Goal: Navigation & Orientation: Find specific page/section

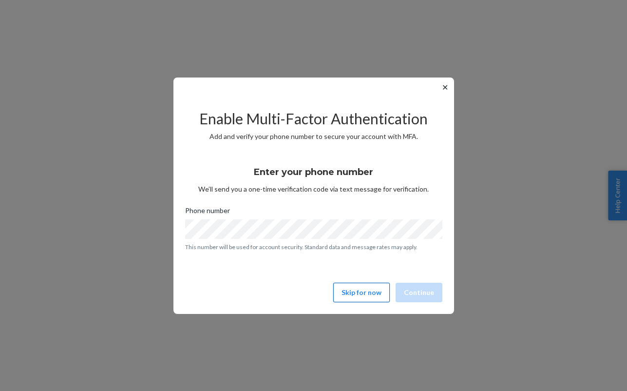
click at [353, 294] on button "Skip for now" at bounding box center [361, 292] width 57 height 19
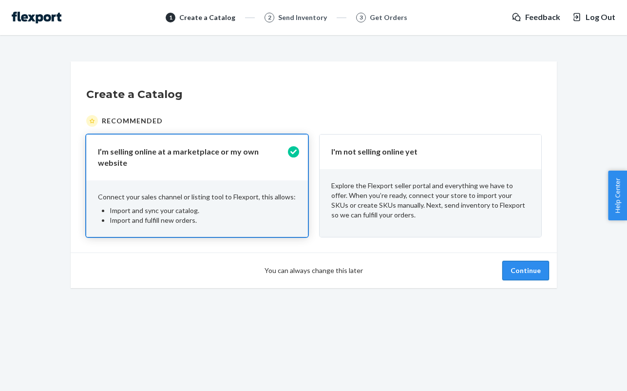
click at [523, 261] on button "Continue" at bounding box center [525, 270] width 47 height 19
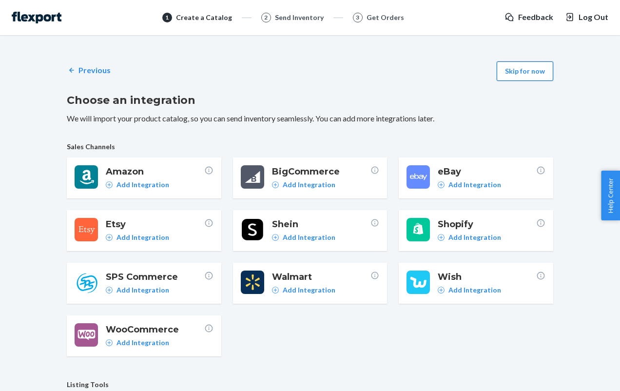
click at [524, 79] on button "Skip for now" at bounding box center [524, 70] width 57 height 19
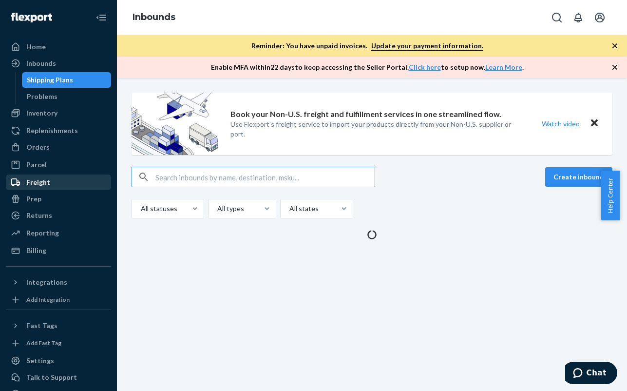
click at [45, 180] on div "Freight" at bounding box center [38, 182] width 24 height 10
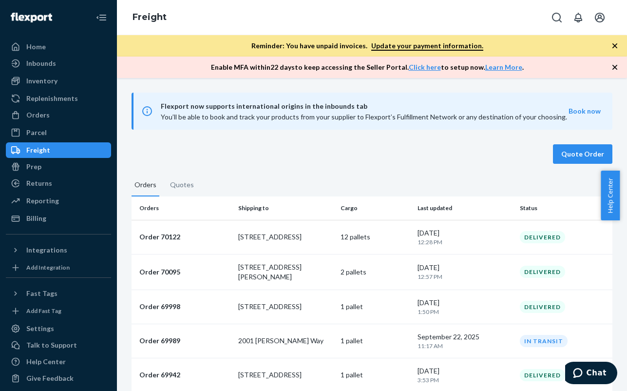
click at [33, 148] on div "Freight" at bounding box center [38, 150] width 24 height 10
click at [41, 116] on div "Orders" at bounding box center [37, 115] width 23 height 10
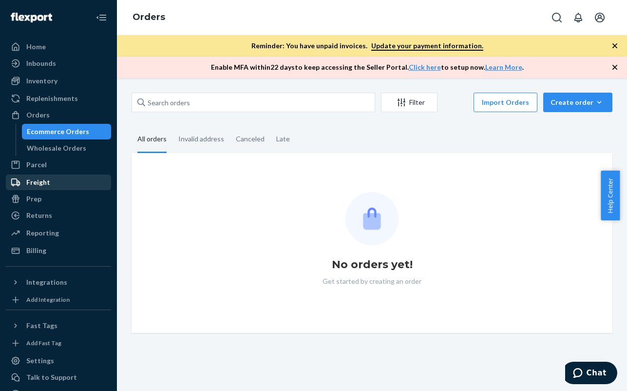
click at [45, 187] on div "Freight" at bounding box center [38, 182] width 24 height 10
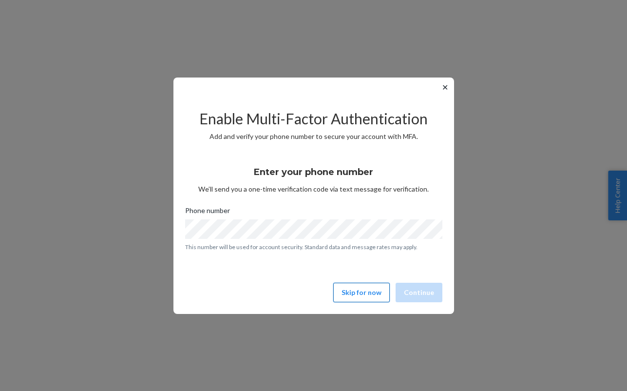
click at [362, 295] on button "Skip for now" at bounding box center [361, 292] width 57 height 19
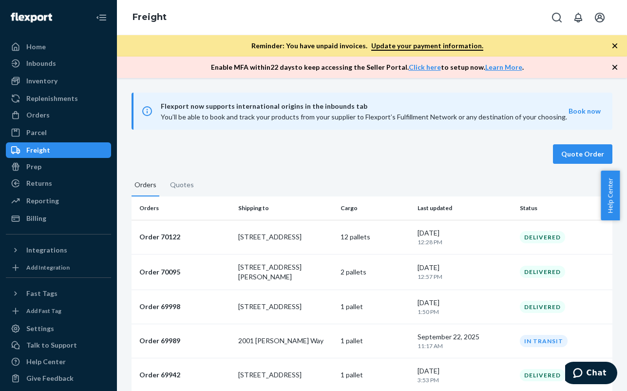
click at [185, 187] on button "Quotes" at bounding box center [182, 187] width 30 height 16
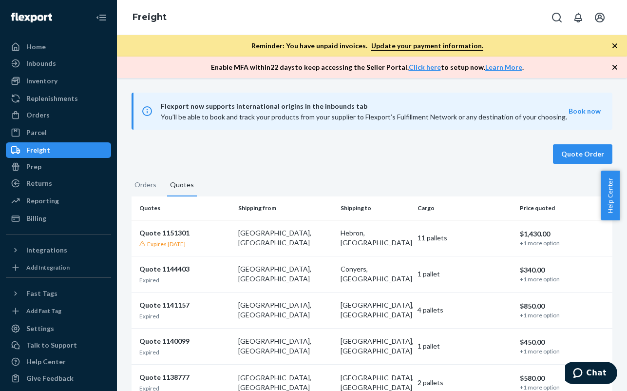
click at [139, 181] on button "Orders" at bounding box center [146, 187] width 28 height 16
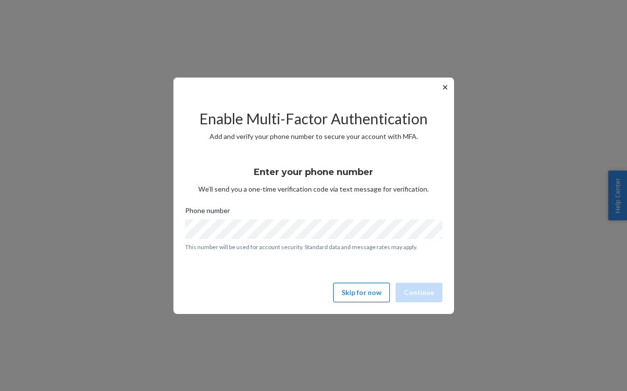
click at [360, 290] on button "Skip for now" at bounding box center [361, 292] width 57 height 19
click at [372, 288] on button "Skip for now" at bounding box center [361, 292] width 57 height 19
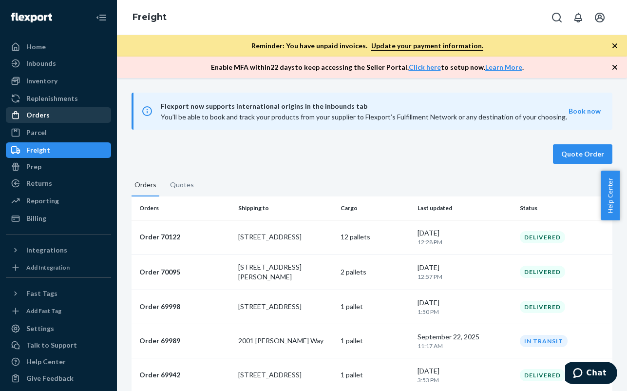
click at [33, 119] on div "Orders" at bounding box center [37, 115] width 23 height 10
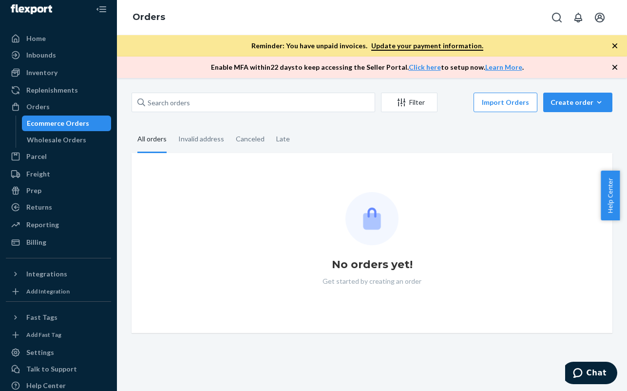
scroll to position [3, 0]
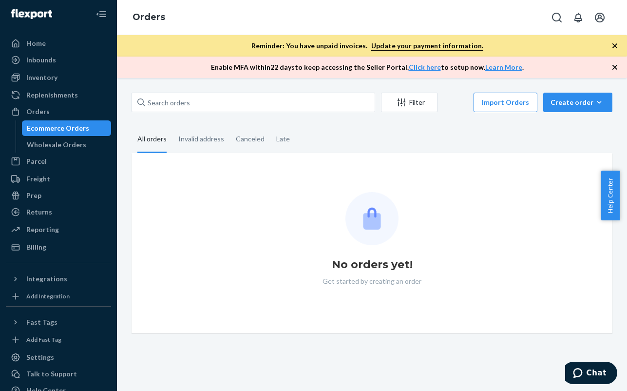
drag, startPoint x: 67, startPoint y: 175, endPoint x: 36, endPoint y: 132, distance: 53.1
click at [66, 175] on div "Freight" at bounding box center [58, 179] width 103 height 14
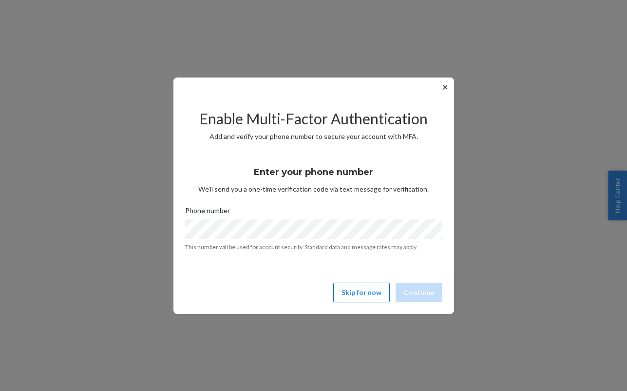
click at [366, 292] on button "Skip for now" at bounding box center [361, 292] width 57 height 19
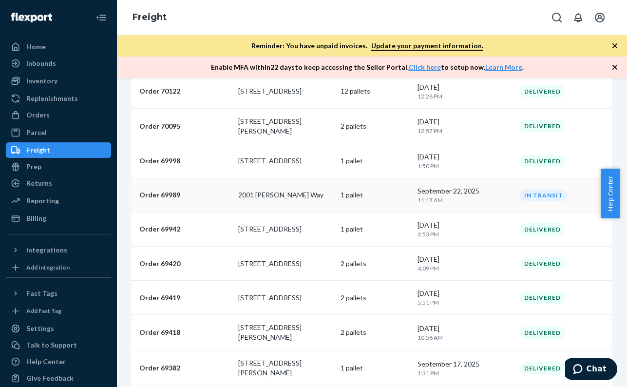
scroll to position [146, 0]
